Goal: Information Seeking & Learning: Find specific fact

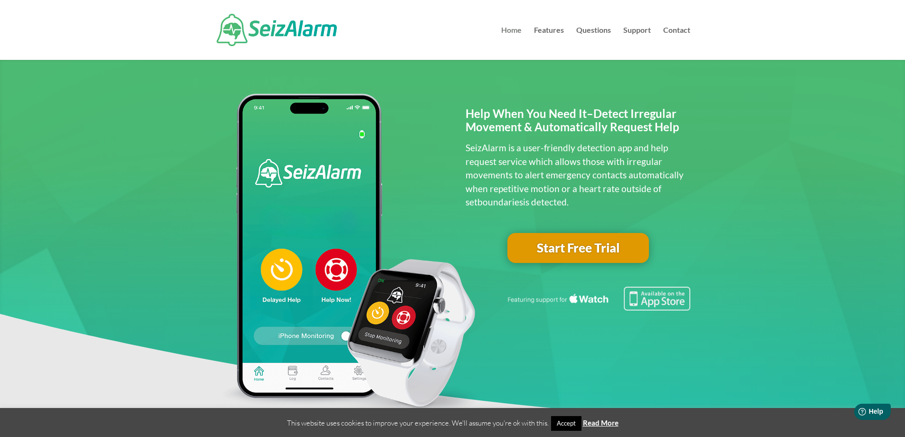
click at [508, 30] on link "Home" at bounding box center [511, 43] width 20 height 33
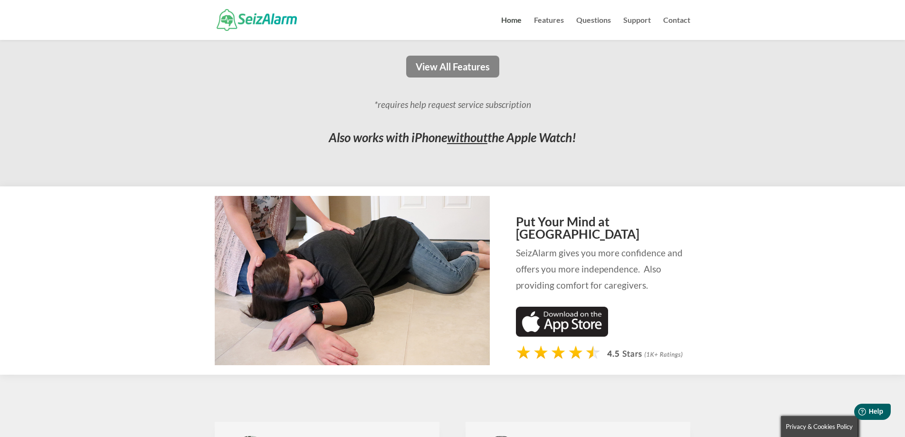
scroll to position [855, 0]
click at [465, 69] on link "View All Features" at bounding box center [453, 67] width 100 height 22
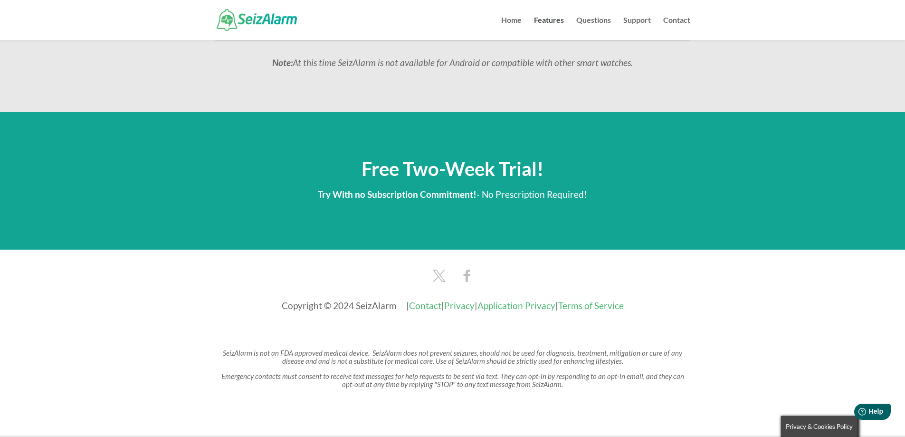
scroll to position [1076, 0]
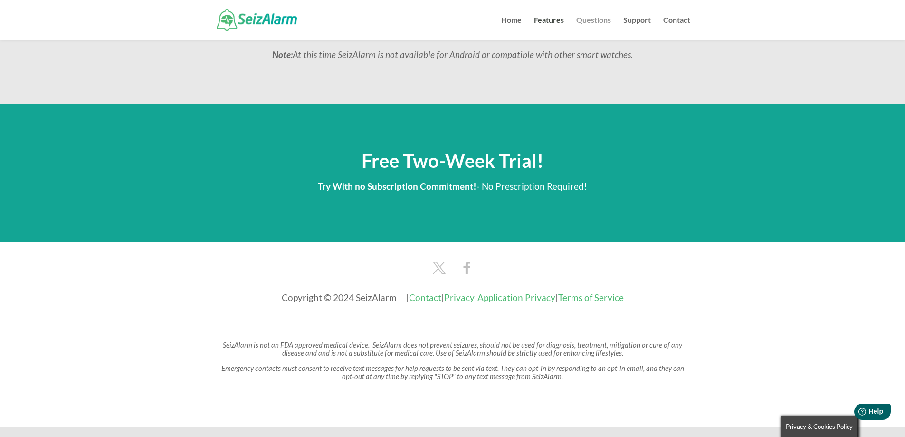
click at [592, 20] on link "Questions" at bounding box center [593, 28] width 35 height 23
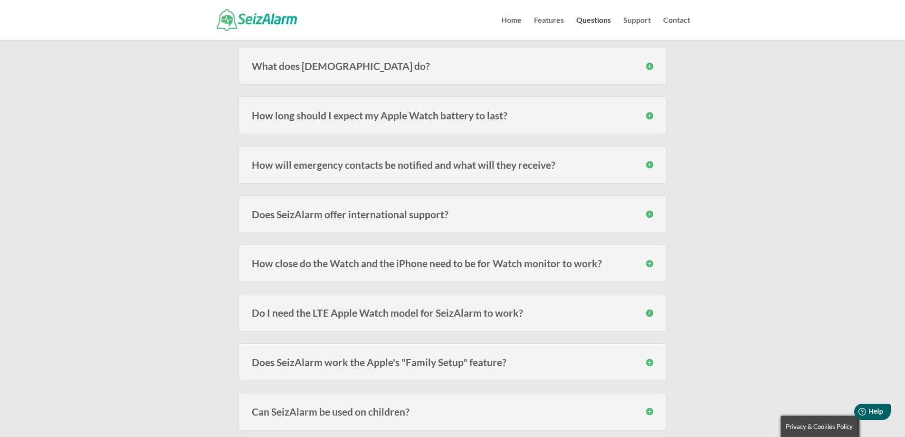
scroll to position [143, 0]
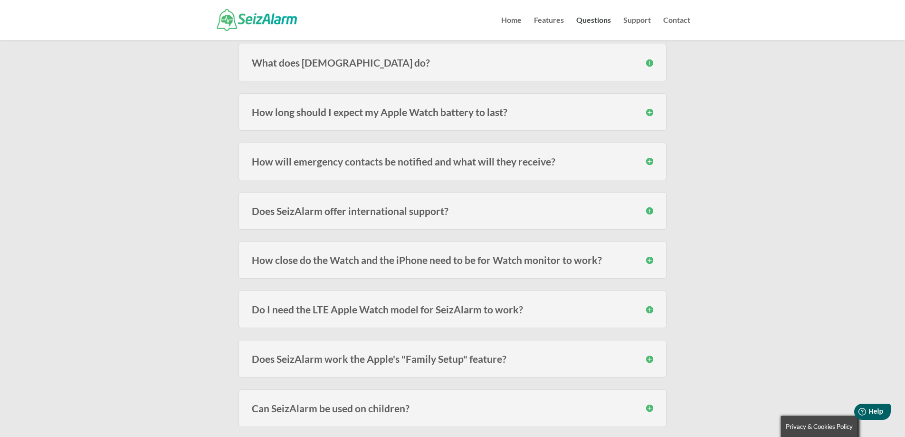
click at [401, 209] on h3 "Does SeizAlarm offer international support?" at bounding box center [453, 211] width 402 height 10
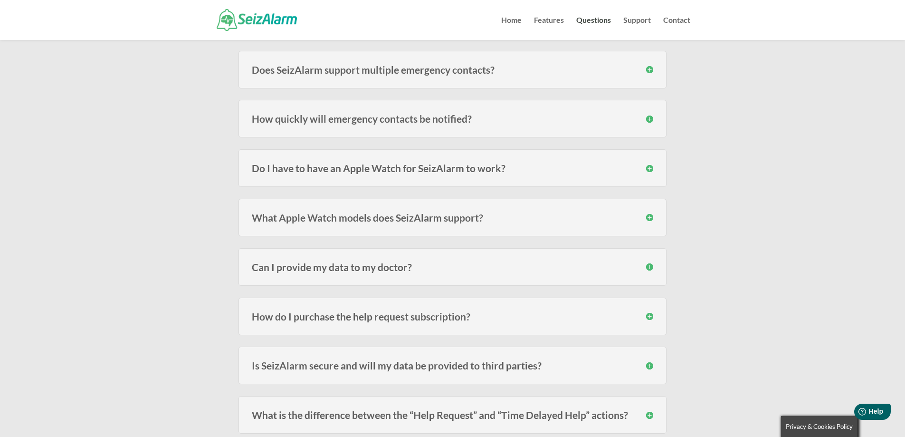
scroll to position [713, 0]
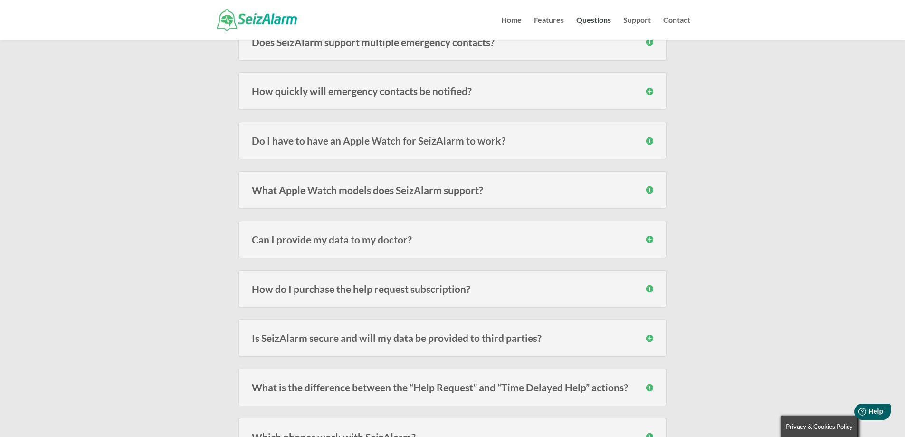
click at [422, 287] on h3 "How do I purchase the help request subscription?" at bounding box center [453, 289] width 402 height 10
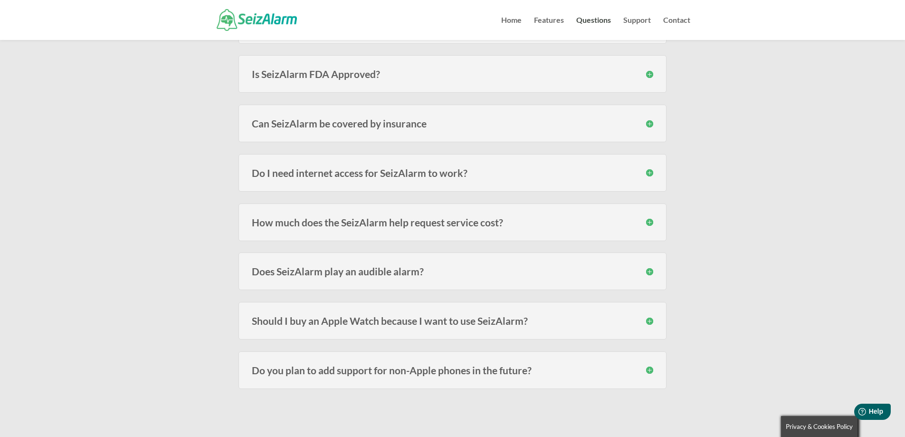
scroll to position [1188, 0]
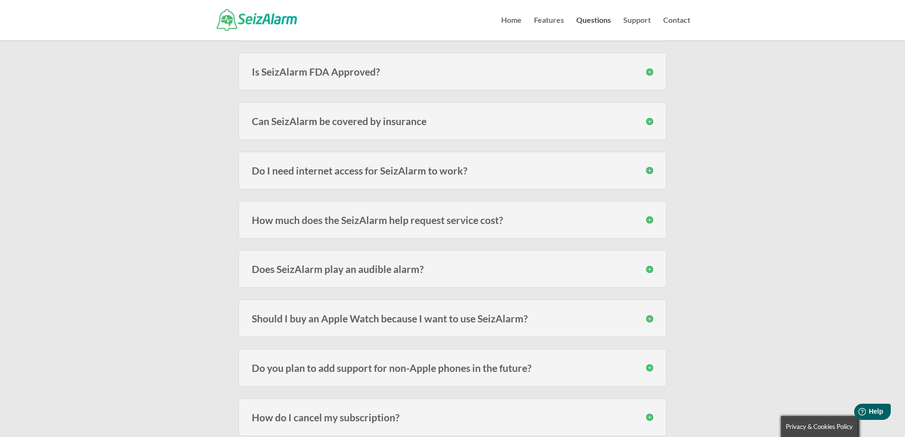
click at [430, 219] on h3 "How much does the SeizAlarm help request service cost?" at bounding box center [453, 220] width 402 height 10
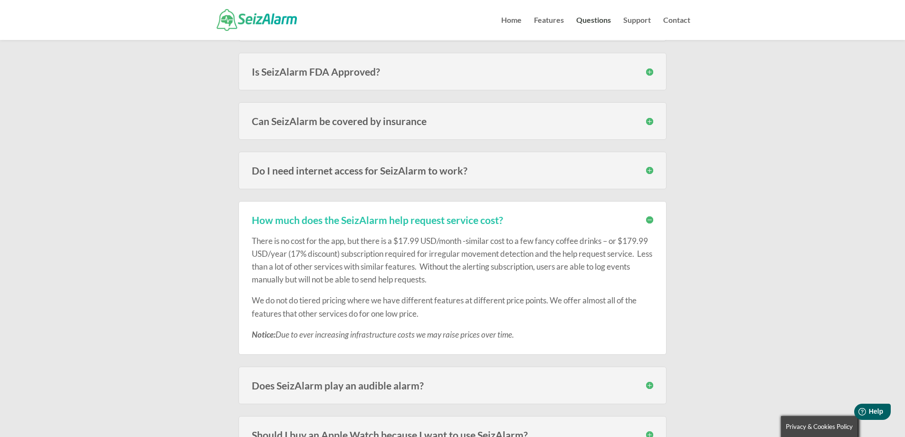
click at [256, 250] on p "There is no cost for the app, but there is a $17.99 USD/month -similar cost to …" at bounding box center [453, 264] width 402 height 60
drag, startPoint x: 253, startPoint y: 253, endPoint x: 281, endPoint y: 251, distance: 28.6
click at [281, 251] on p "There is no cost for the app, but there is a $17.99 USD/month -similar cost to …" at bounding box center [453, 264] width 402 height 60
copy p "$179.99"
